Goal: Find specific page/section: Find specific page/section

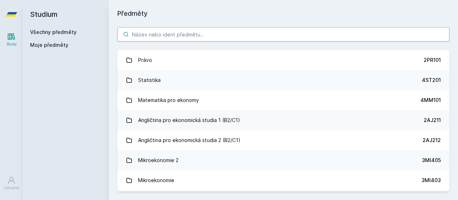
click at [179, 36] on input "search" at bounding box center [283, 34] width 332 height 14
paste input "5EN200"
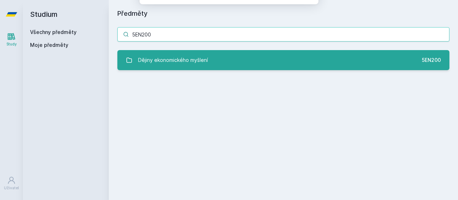
type input "5EN200"
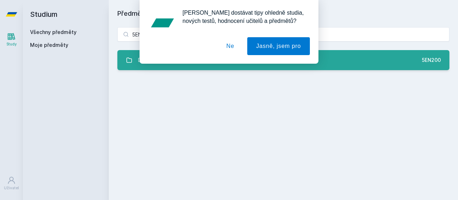
click at [337, 69] on link "Dějiny ekonomického myšlení 5EN200" at bounding box center [283, 60] width 332 height 20
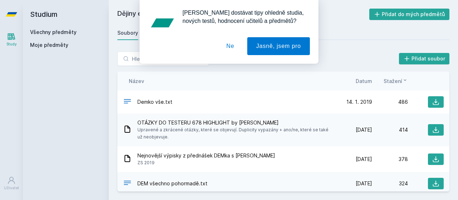
click at [228, 43] on button "Ne" at bounding box center [231, 46] width 26 height 18
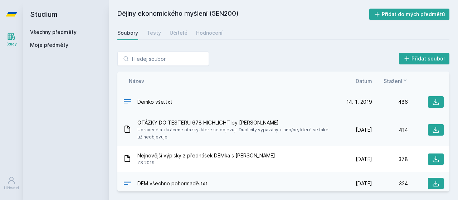
click at [149, 99] on span "Demko vše.txt" at bounding box center [154, 101] width 35 height 7
click at [432, 102] on icon at bounding box center [435, 101] width 7 height 7
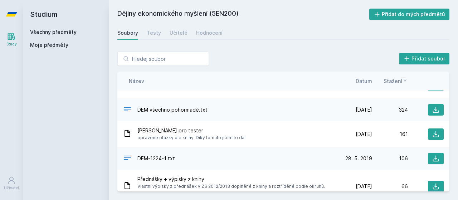
scroll to position [74, 0]
click at [433, 109] on icon at bounding box center [436, 110] width 6 height 6
